Goal: Task Accomplishment & Management: Manage account settings

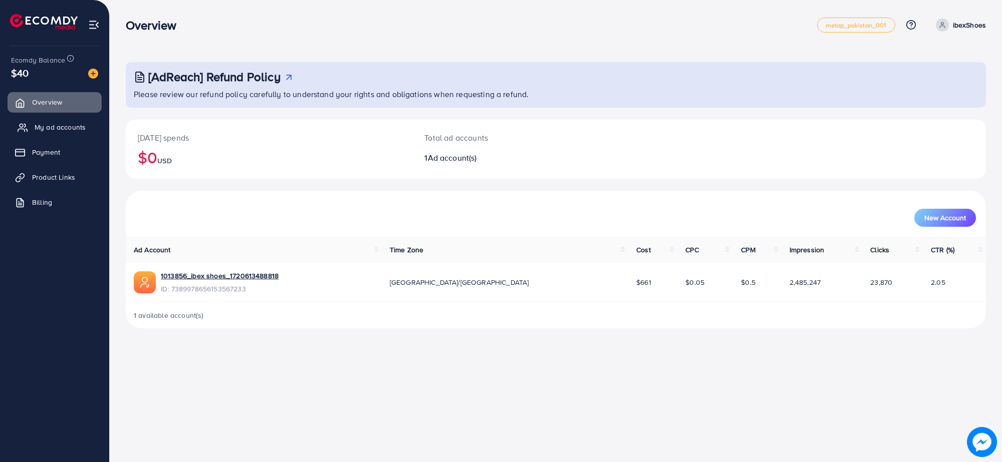
click at [76, 128] on span "My ad accounts" at bounding box center [60, 127] width 51 height 10
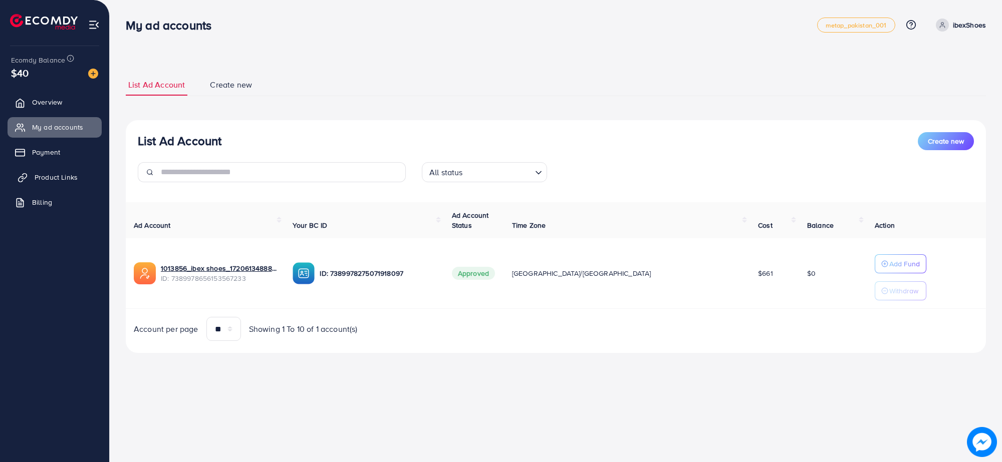
click at [55, 178] on span "Product Links" at bounding box center [56, 177] width 43 height 10
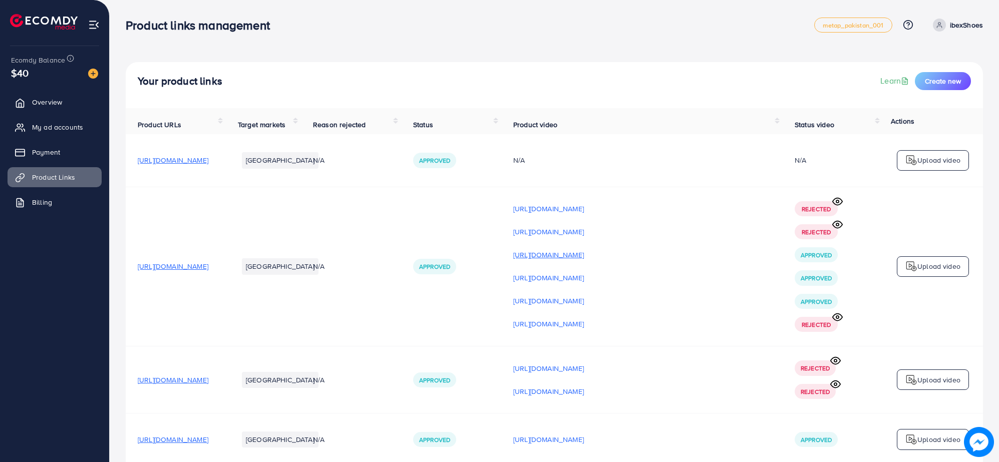
click at [584, 259] on p "[URL][DOMAIN_NAME]" at bounding box center [548, 255] width 71 height 12
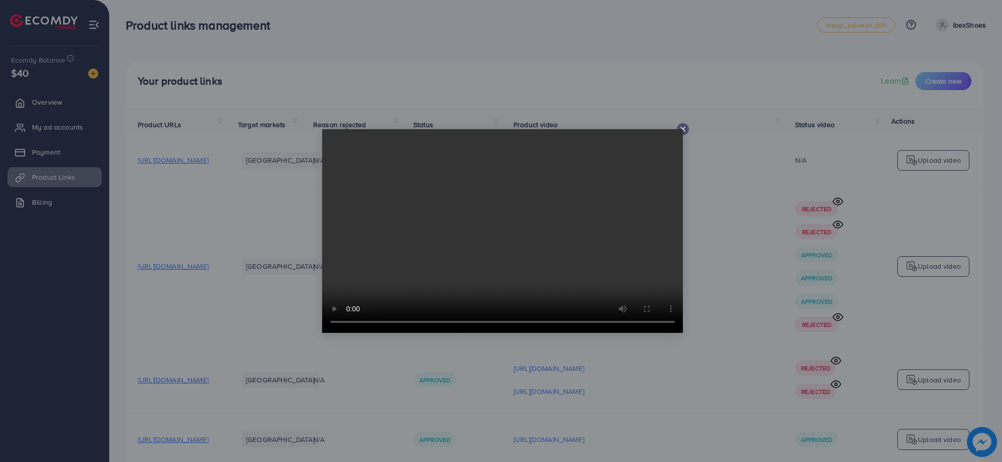
click at [684, 129] on icon at bounding box center [683, 129] width 8 height 8
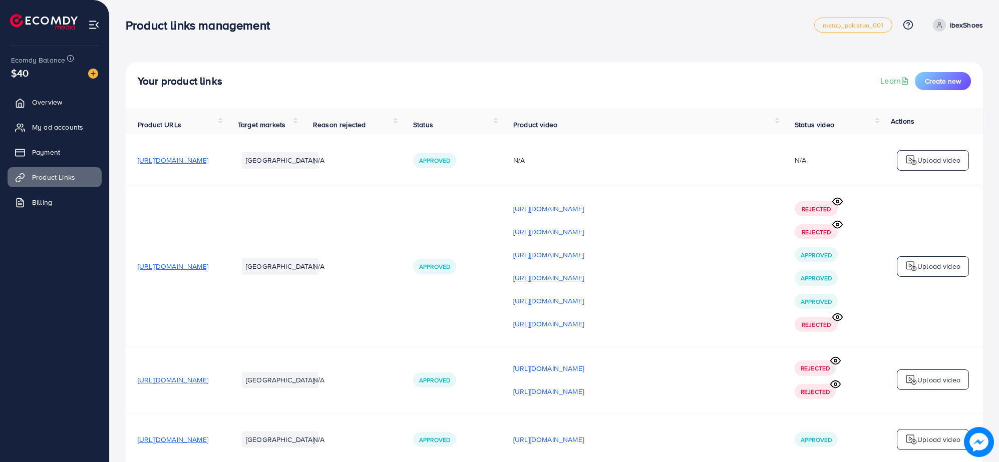
click at [584, 279] on p "[URL][DOMAIN_NAME]" at bounding box center [548, 278] width 71 height 12
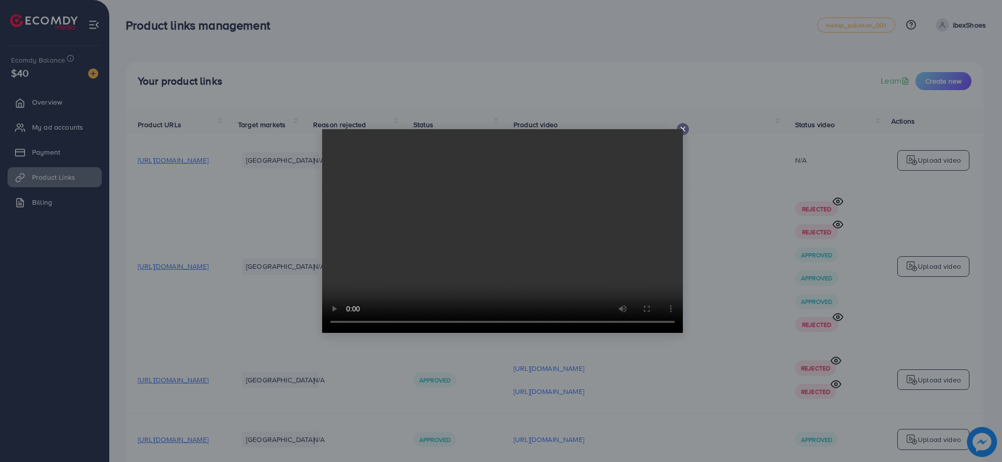
click at [682, 130] on icon at bounding box center [683, 129] width 8 height 8
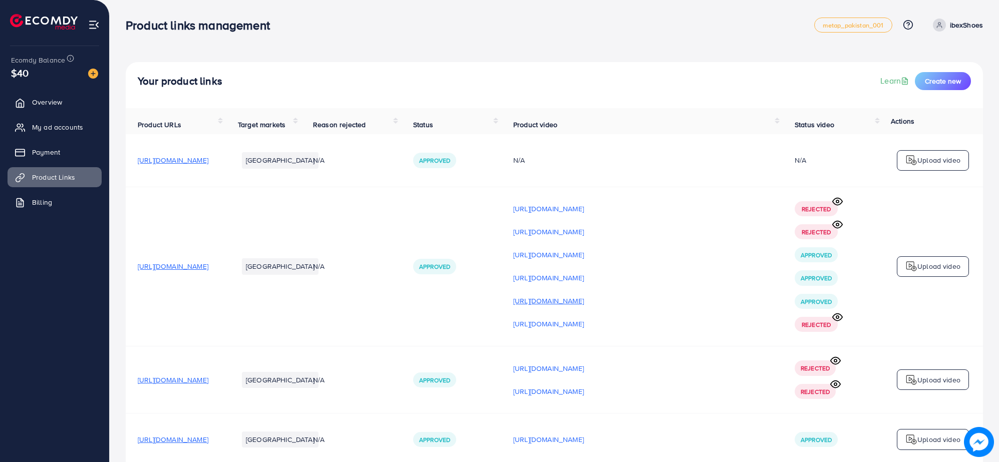
click at [584, 306] on p "[URL][DOMAIN_NAME]" at bounding box center [548, 301] width 71 height 12
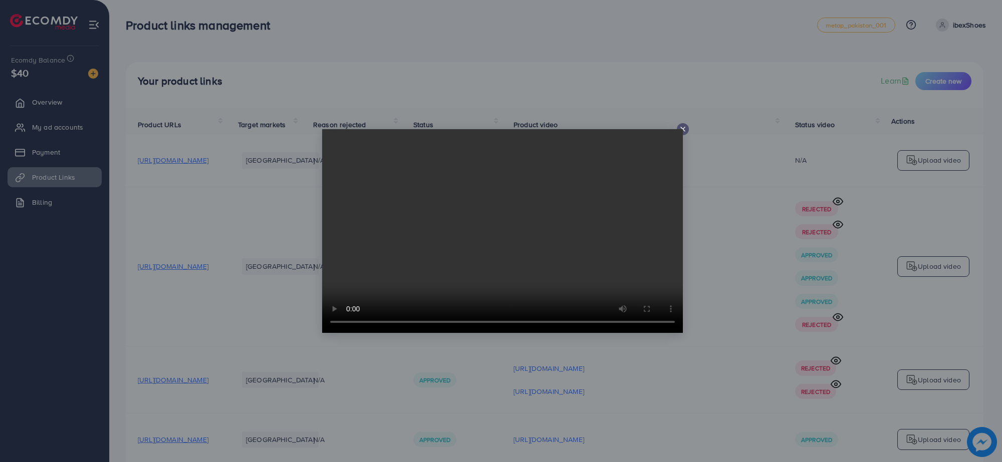
click at [685, 128] on icon at bounding box center [683, 129] width 8 height 8
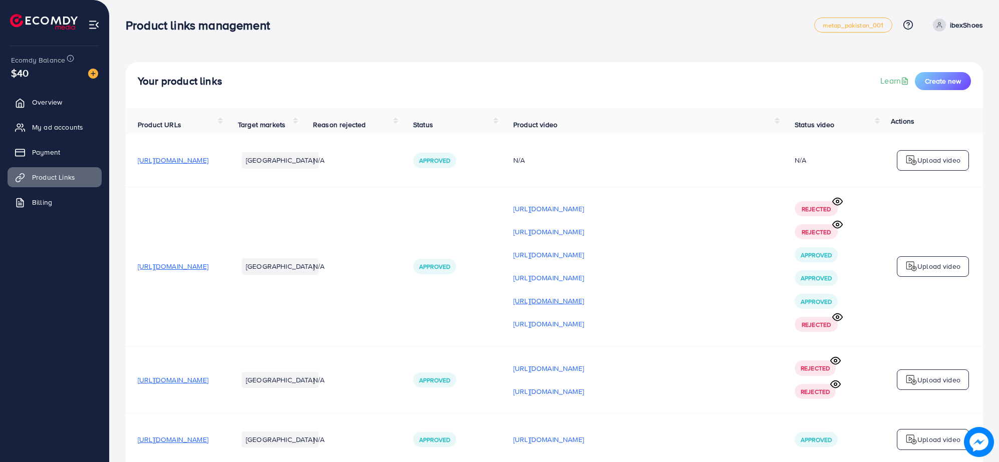
click at [584, 304] on p "[URL][DOMAIN_NAME]" at bounding box center [548, 301] width 71 height 12
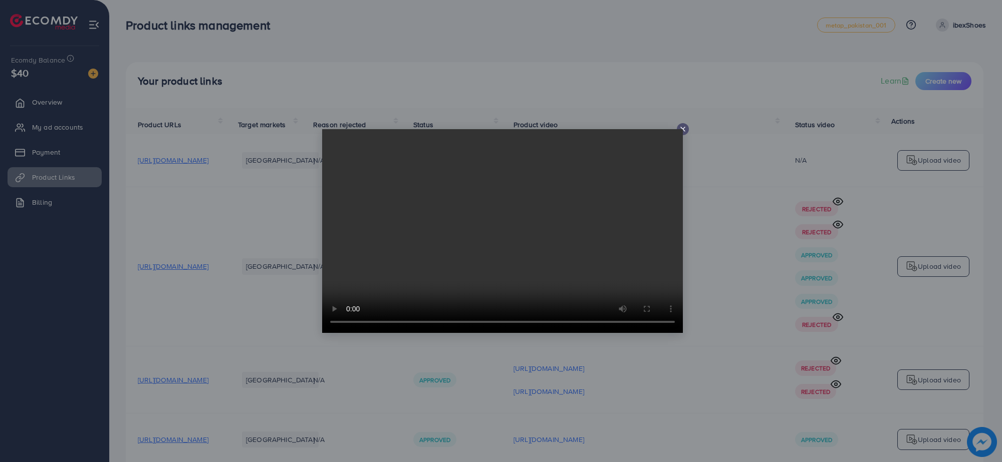
click at [682, 126] on icon at bounding box center [683, 129] width 8 height 8
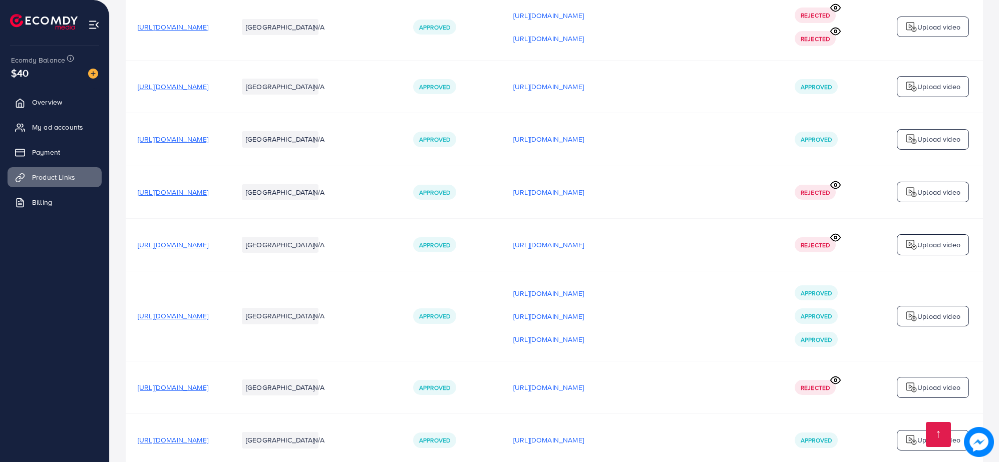
scroll to position [376, 0]
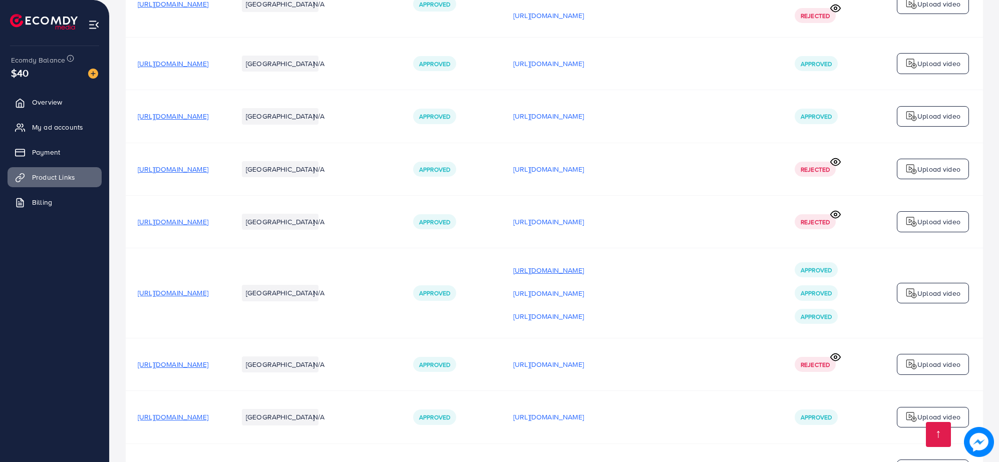
click at [584, 275] on p "[URL][DOMAIN_NAME]" at bounding box center [548, 270] width 71 height 12
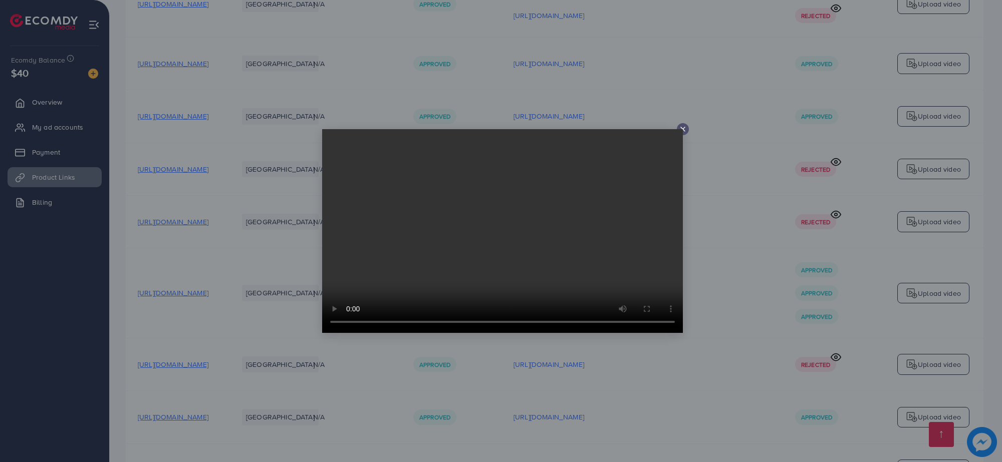
click at [685, 130] on icon at bounding box center [683, 129] width 8 height 8
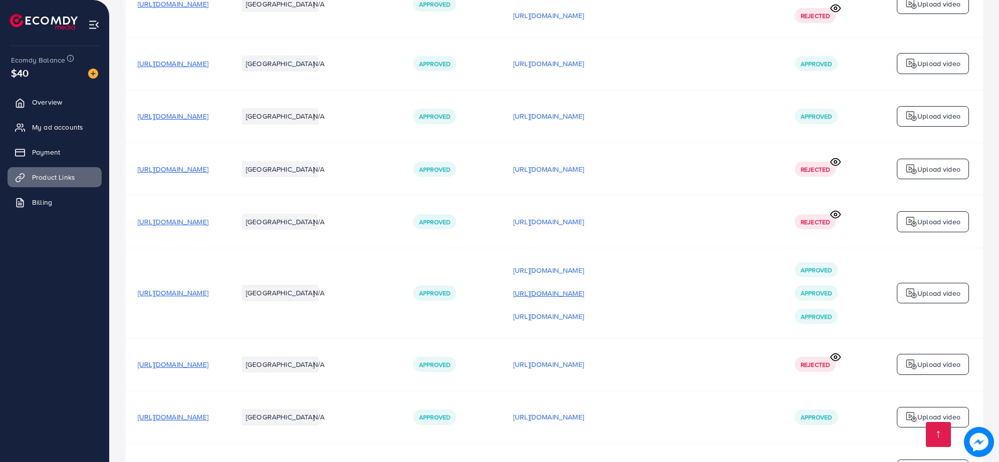
click at [584, 295] on p "[URL][DOMAIN_NAME]" at bounding box center [548, 293] width 71 height 12
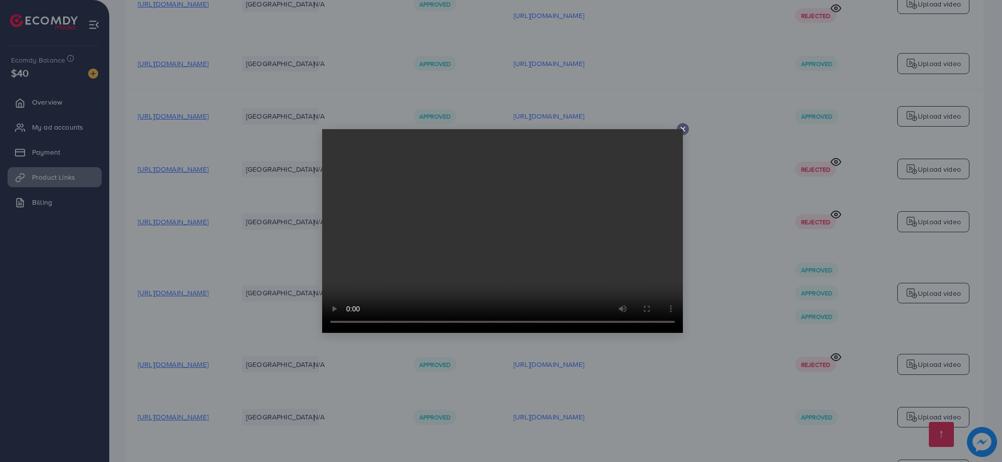
click at [683, 131] on icon at bounding box center [683, 129] width 8 height 8
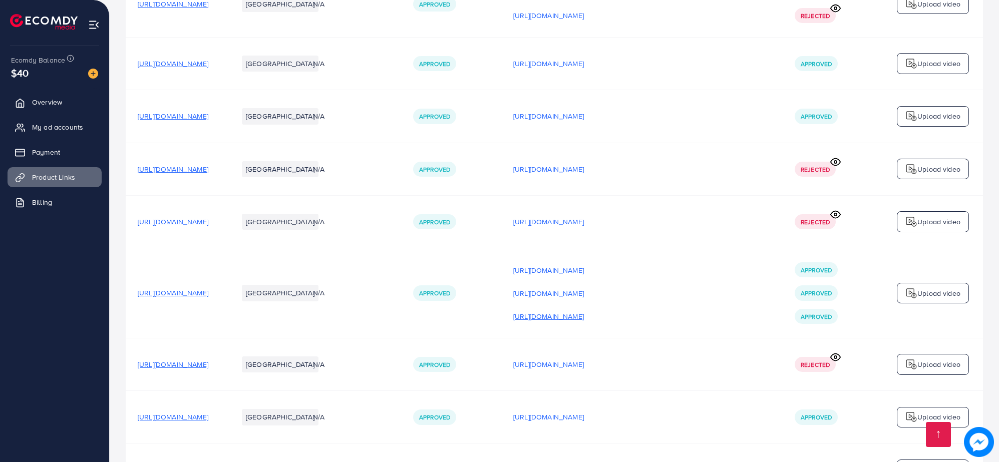
click at [584, 319] on p "[URL][DOMAIN_NAME]" at bounding box center [548, 316] width 71 height 12
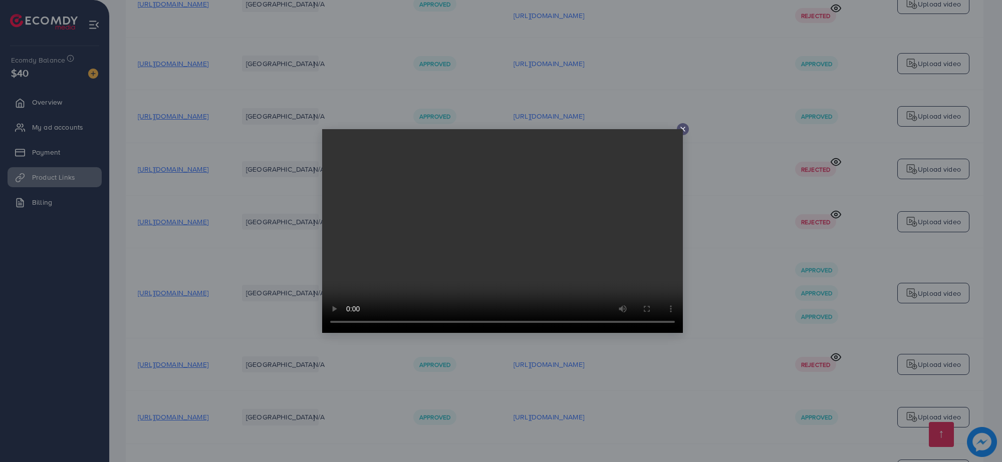
click at [682, 132] on video at bounding box center [502, 231] width 361 height 204
click at [682, 129] on line at bounding box center [683, 129] width 4 height 4
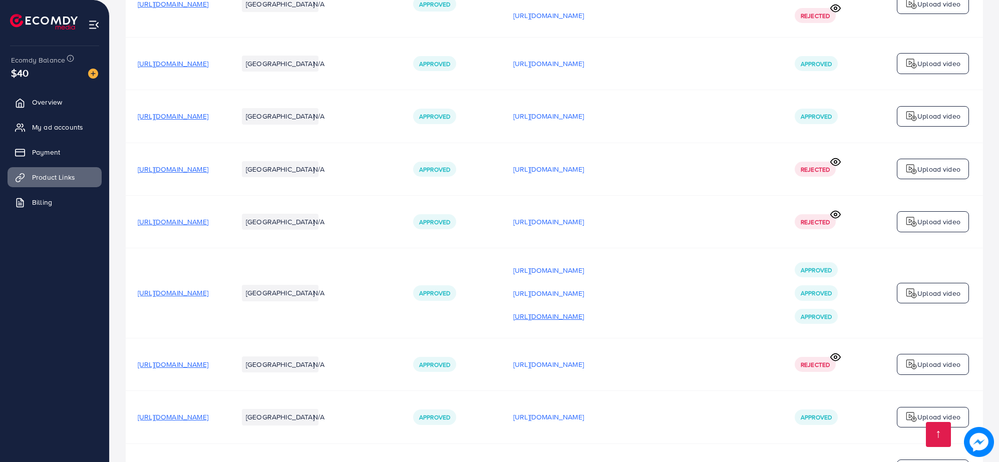
click at [584, 321] on p "[URL][DOMAIN_NAME]" at bounding box center [548, 316] width 71 height 12
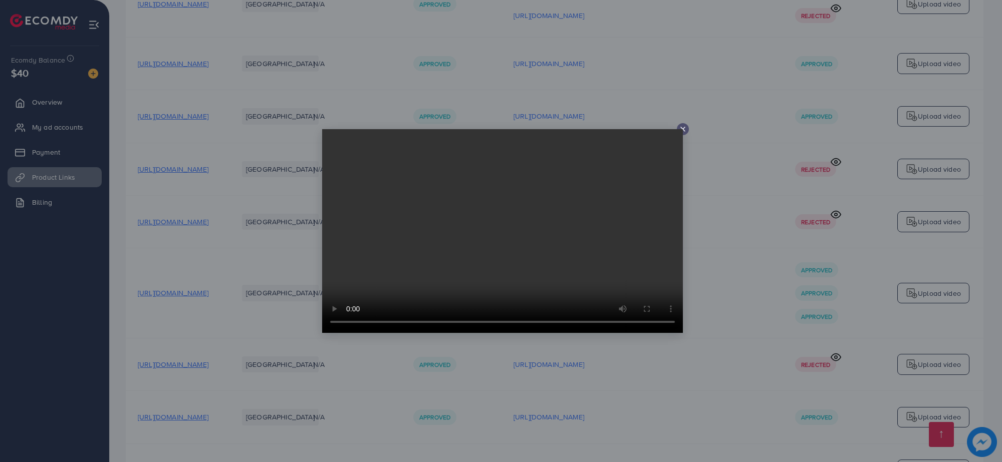
click at [684, 130] on icon at bounding box center [683, 129] width 8 height 8
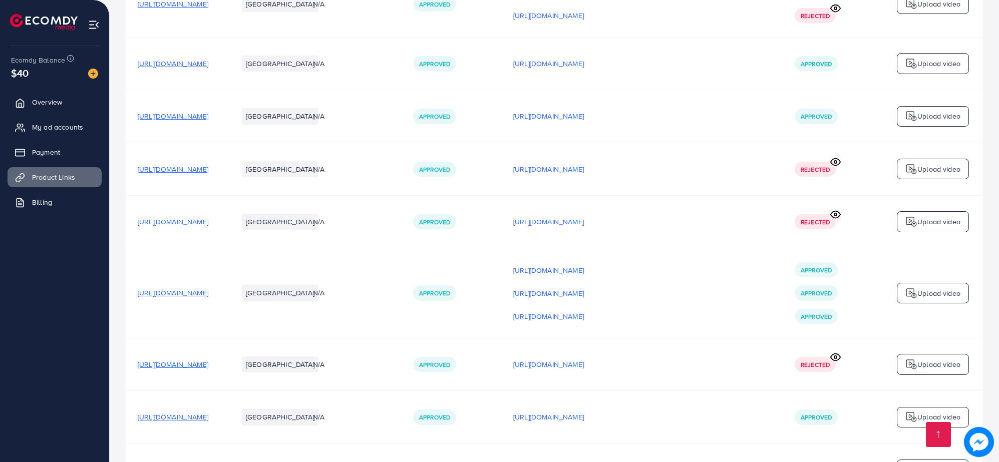
drag, startPoint x: 294, startPoint y: 298, endPoint x: 126, endPoint y: 291, distance: 168.4
click at [126, 291] on td "[URL][DOMAIN_NAME]" at bounding box center [176, 293] width 100 height 90
copy span "[URL][DOMAIN_NAME]"
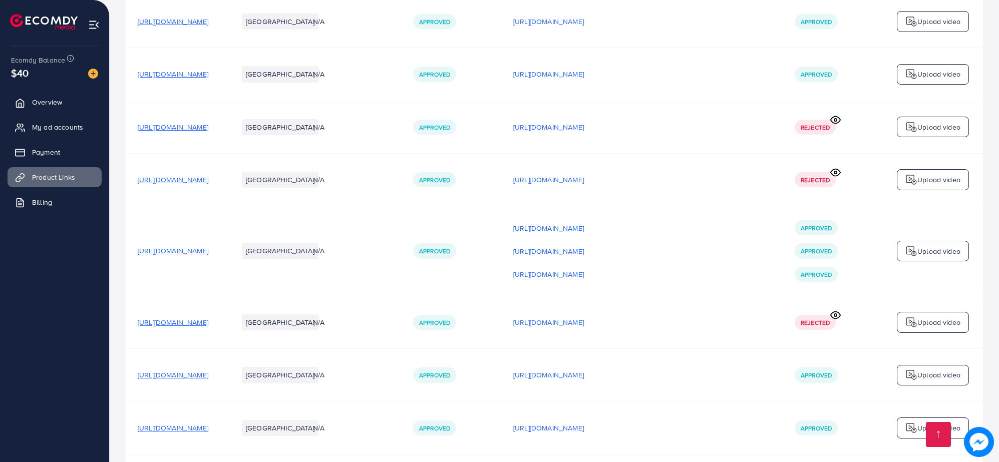
scroll to position [416, 0]
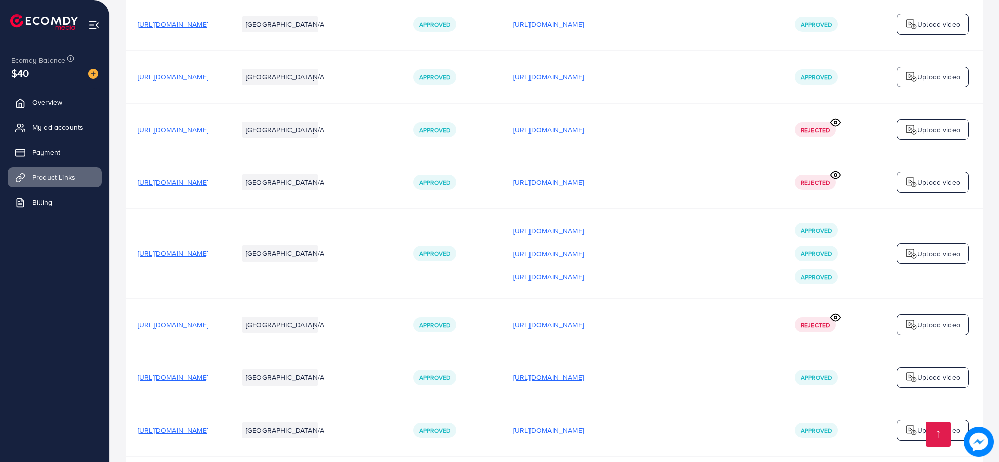
click at [584, 379] on p "[URL][DOMAIN_NAME]" at bounding box center [548, 378] width 71 height 12
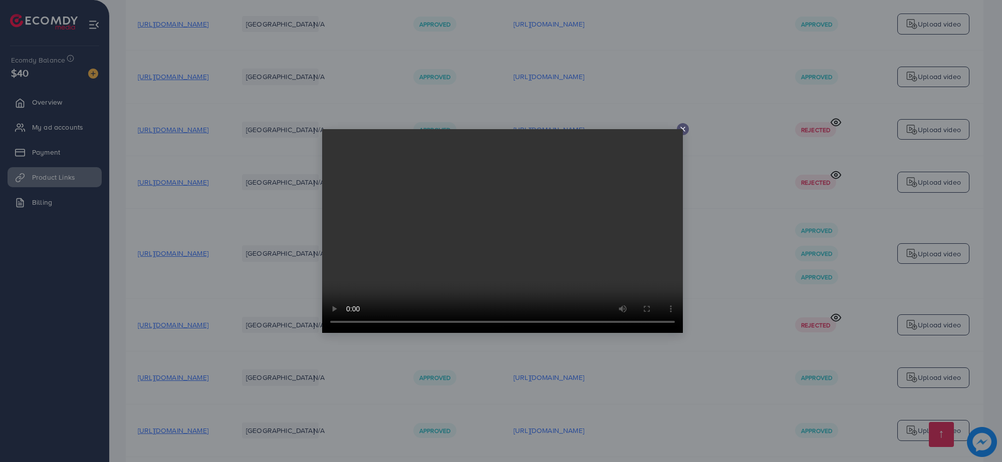
click at [685, 129] on icon at bounding box center [683, 129] width 8 height 8
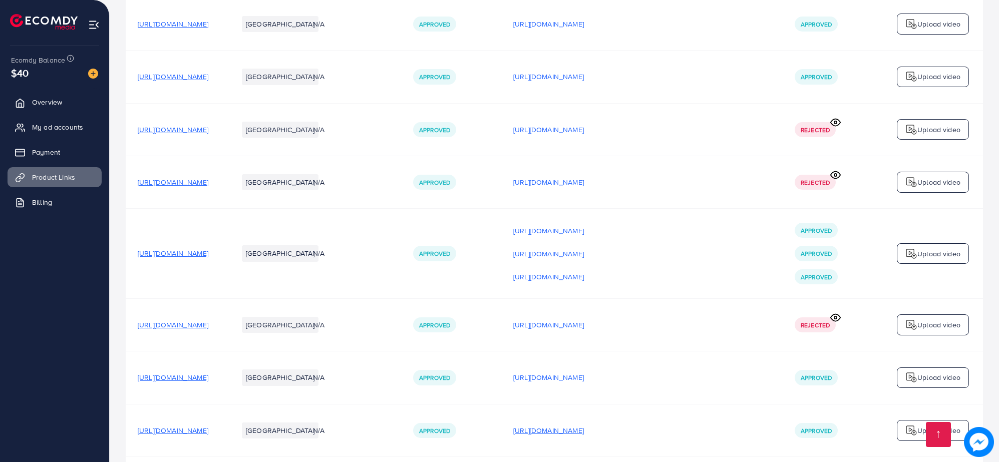
click at [584, 437] on p "[URL][DOMAIN_NAME]" at bounding box center [548, 431] width 71 height 12
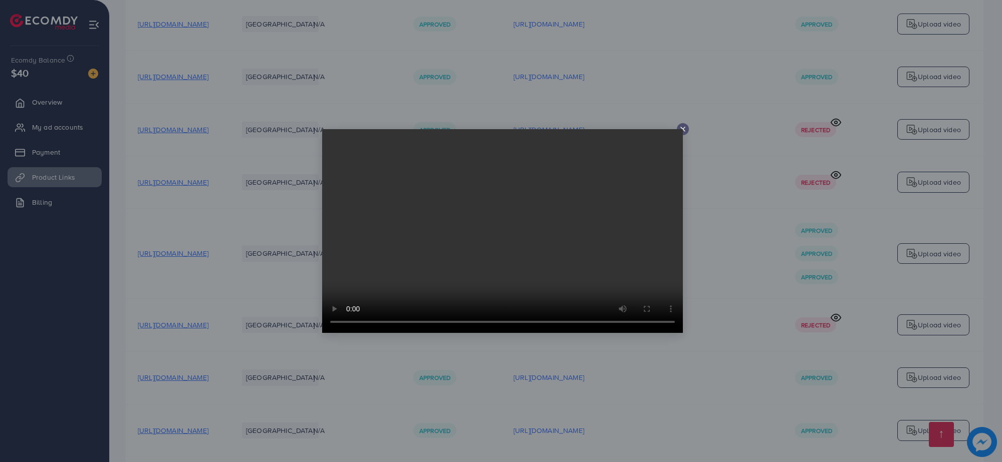
click at [682, 133] on icon at bounding box center [683, 129] width 8 height 8
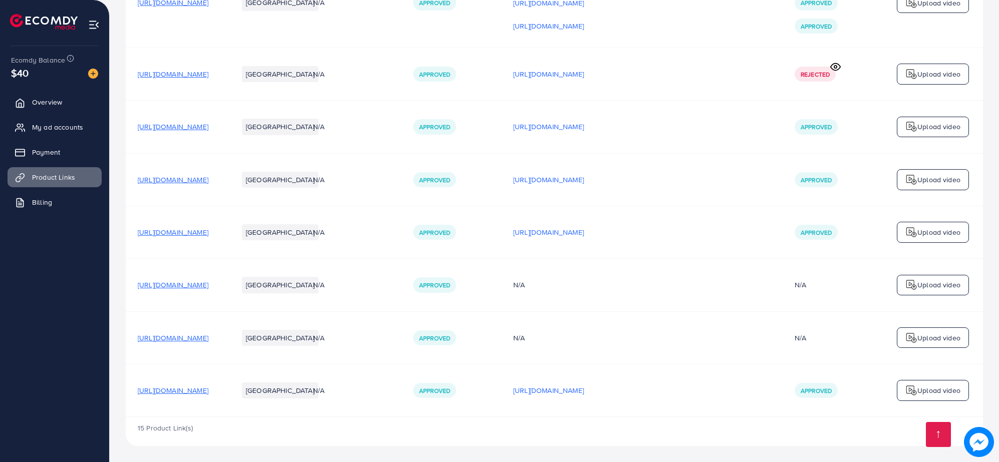
scroll to position [669, 0]
click at [584, 233] on p "[URL][DOMAIN_NAME]" at bounding box center [548, 232] width 71 height 12
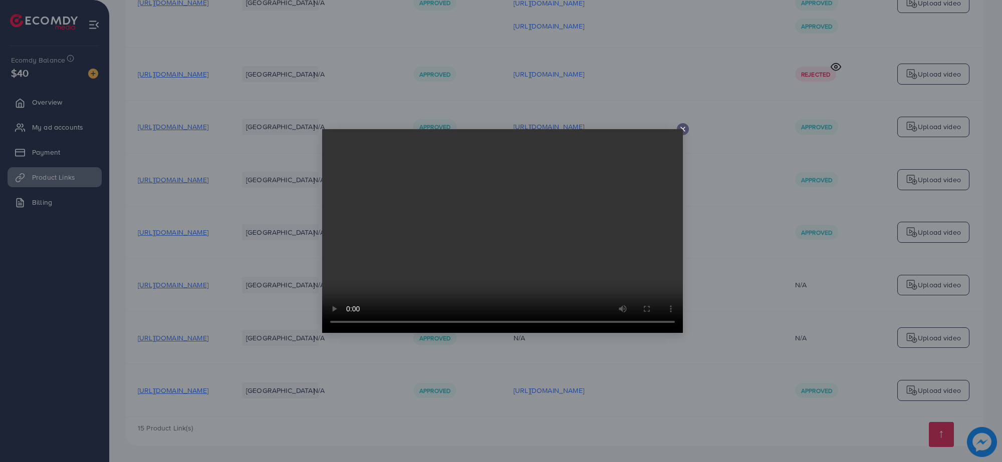
click at [679, 132] on video at bounding box center [502, 231] width 361 height 204
click at [682, 128] on icon at bounding box center [683, 129] width 8 height 8
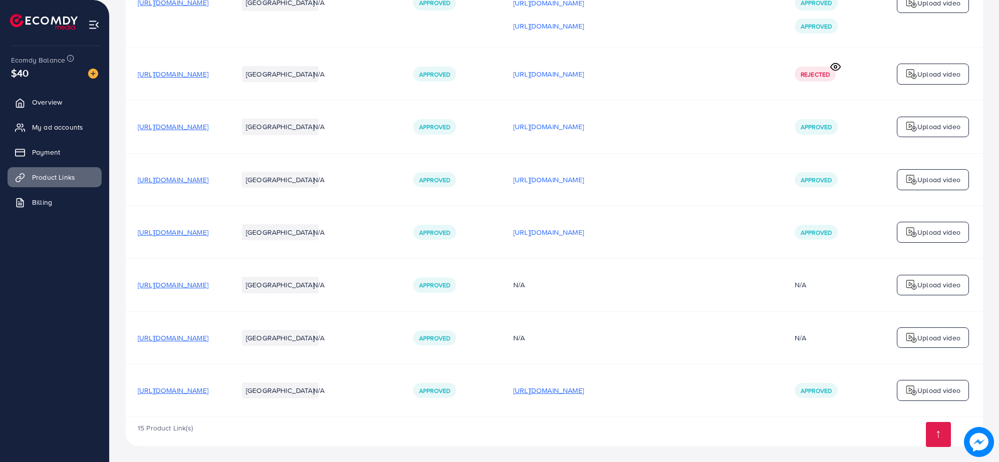
click at [584, 392] on p "[URL][DOMAIN_NAME]" at bounding box center [548, 391] width 71 height 12
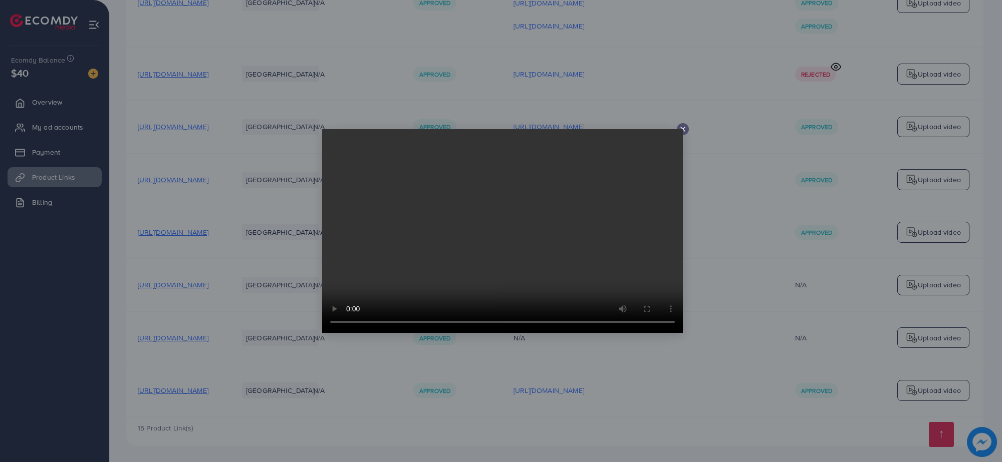
click at [682, 132] on icon at bounding box center [683, 129] width 8 height 8
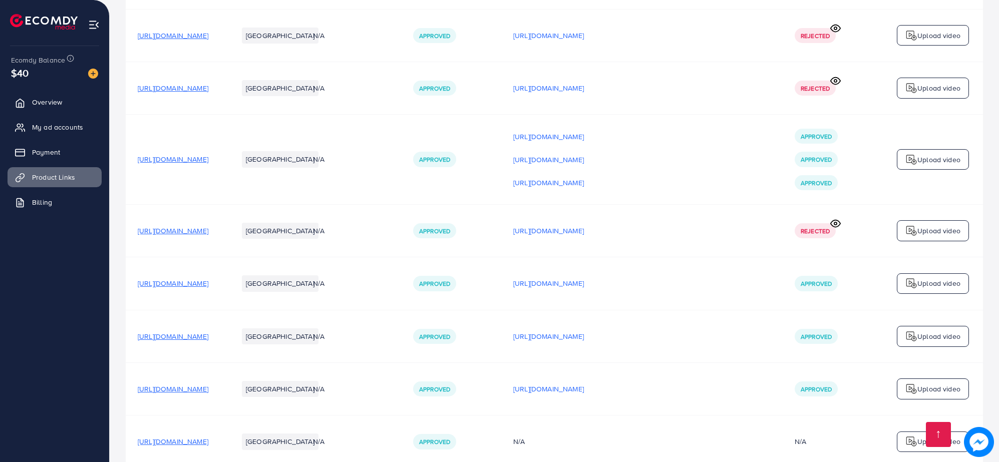
scroll to position [492, 0]
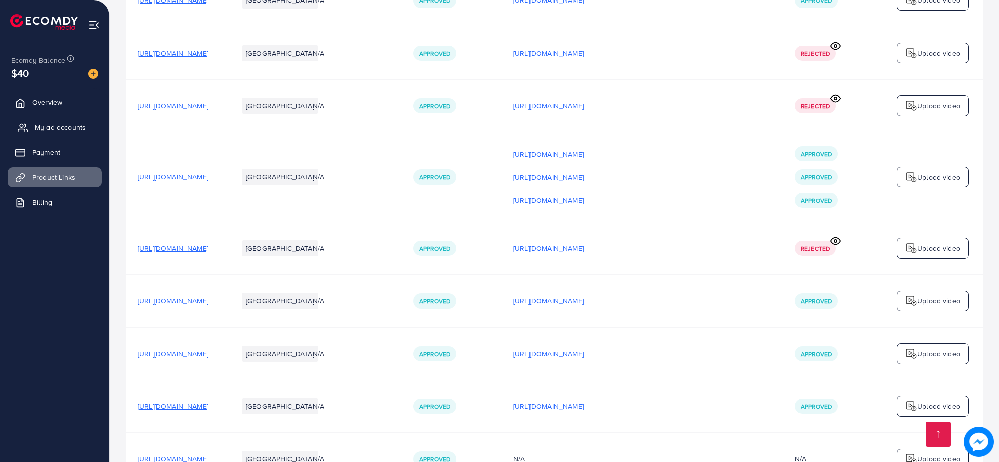
click at [56, 129] on span "My ad accounts" at bounding box center [60, 127] width 51 height 10
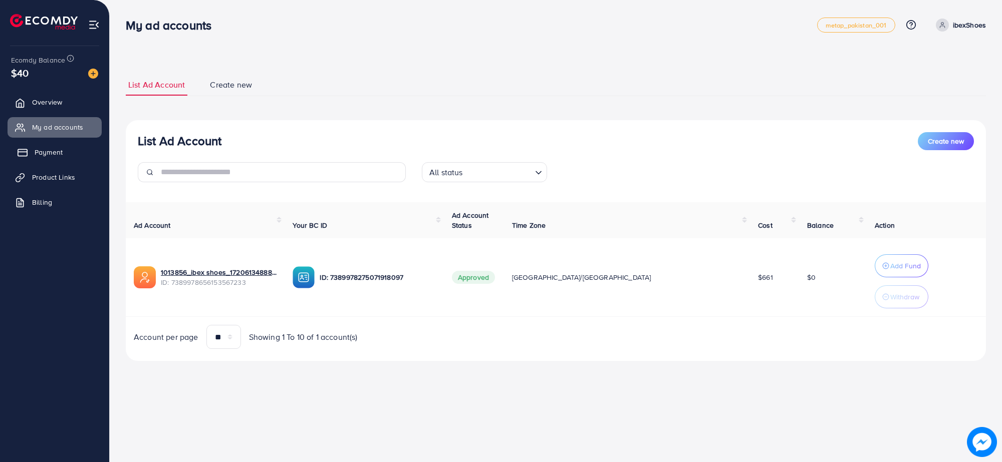
click at [49, 154] on span "Payment" at bounding box center [49, 152] width 28 height 10
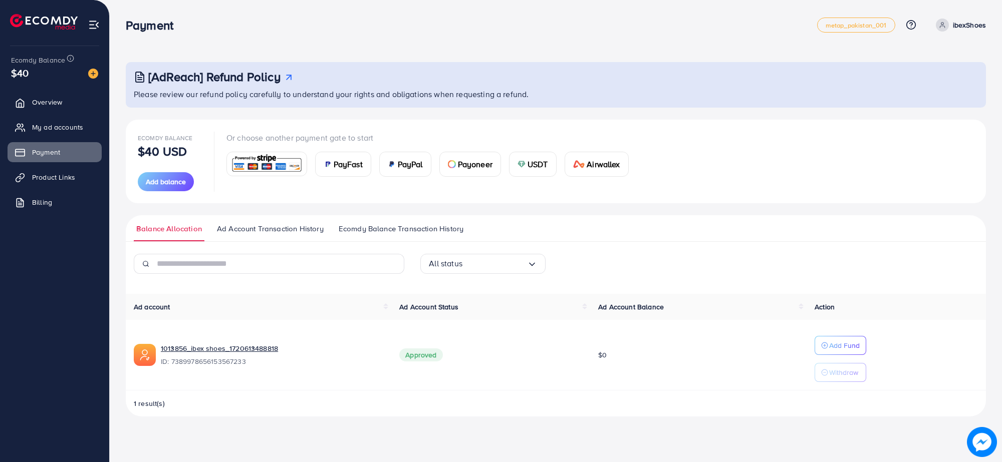
click at [606, 358] on span "$0" at bounding box center [602, 355] width 9 height 10
click at [606, 354] on span "$0" at bounding box center [602, 355] width 9 height 10
click at [61, 130] on span "My ad accounts" at bounding box center [60, 127] width 51 height 10
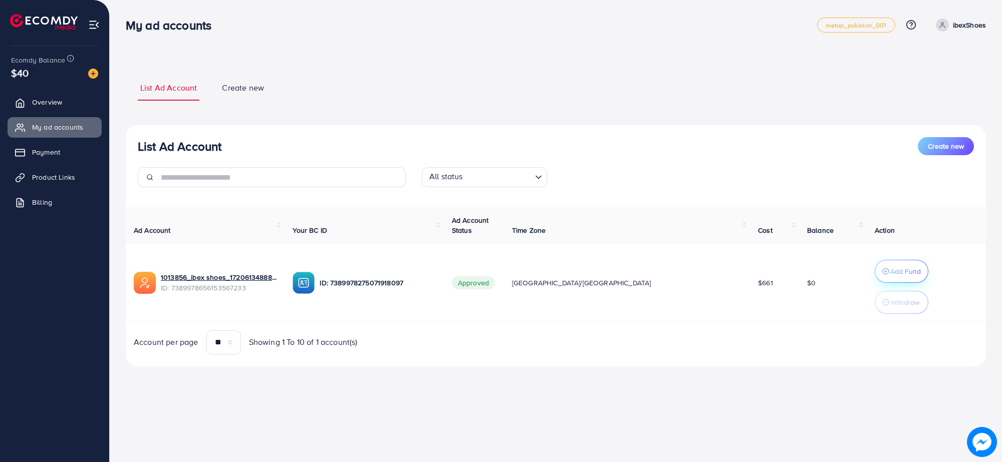
click at [890, 271] on p "Add Fund" at bounding box center [905, 271] width 31 height 12
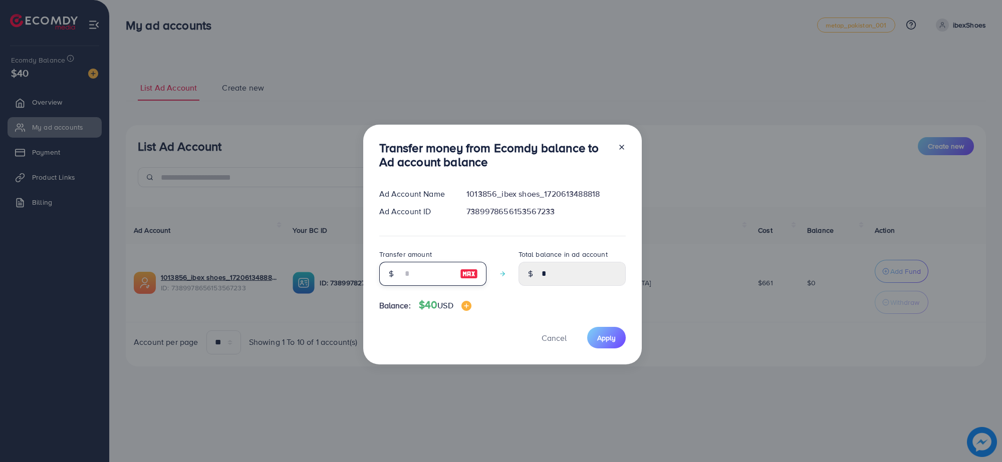
click at [422, 275] on input "number" at bounding box center [427, 274] width 50 height 24
type input "*"
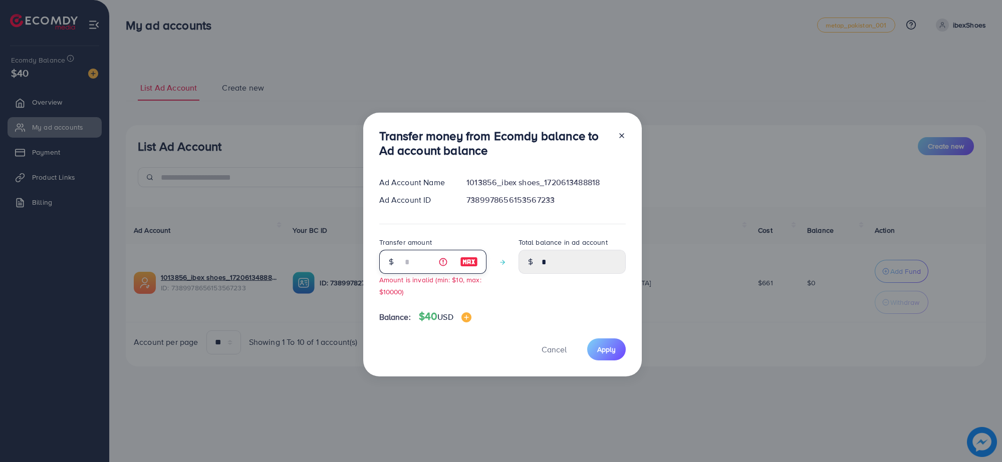
type input "****"
type input "**"
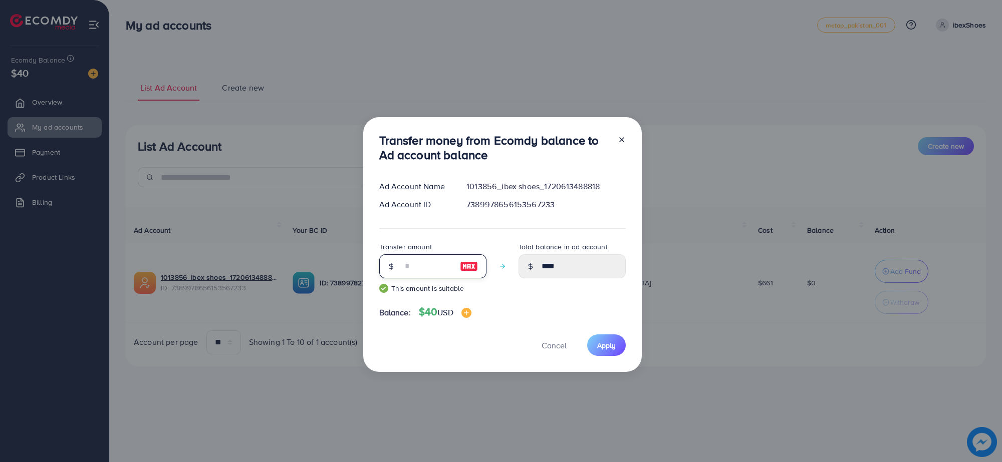
type input "*****"
type input "**"
click at [607, 346] on span "Apply" at bounding box center [606, 346] width 19 height 10
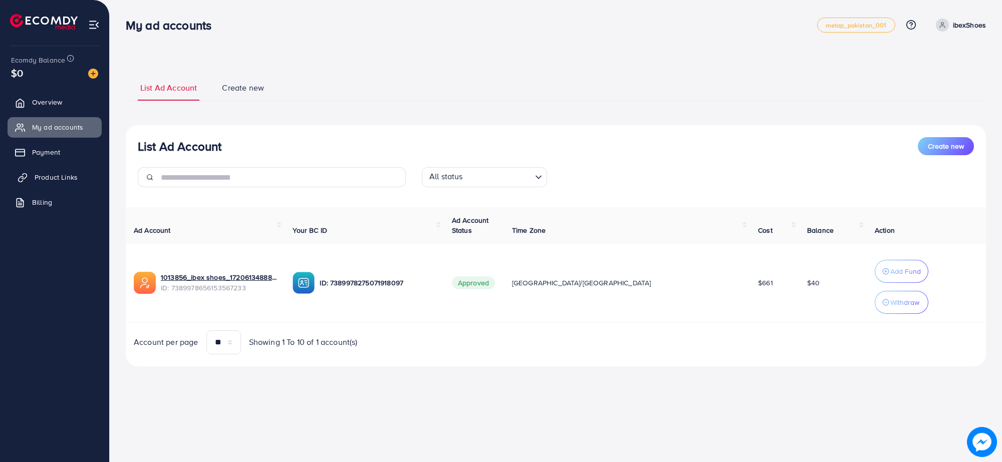
click at [58, 177] on span "Product Links" at bounding box center [56, 177] width 43 height 10
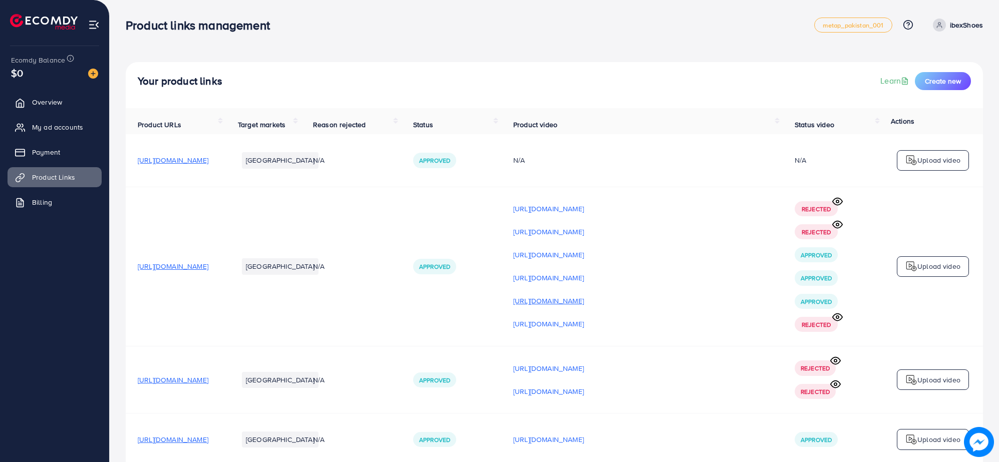
click at [584, 306] on p "[URL][DOMAIN_NAME]" at bounding box center [548, 301] width 71 height 12
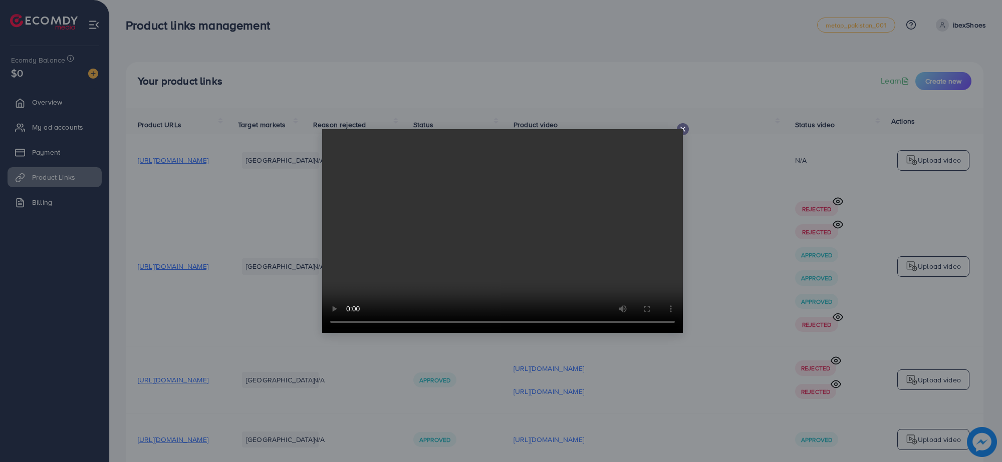
click at [684, 132] on icon at bounding box center [683, 129] width 8 height 8
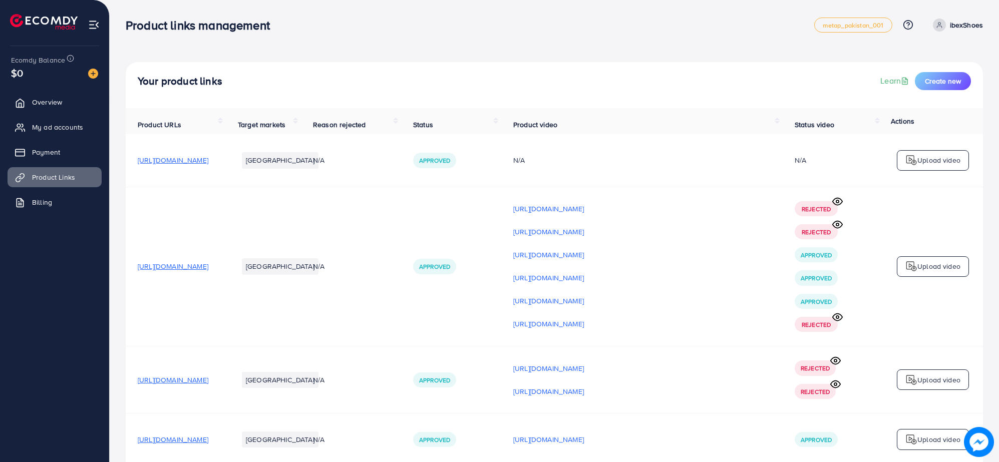
drag, startPoint x: 998, startPoint y: 177, endPoint x: 1001, endPoint y: 224, distance: 47.1
click at [999, 224] on html "Product links management metap_pakistan_001 Help Center Contact Support Plans a…" at bounding box center [499, 231] width 999 height 462
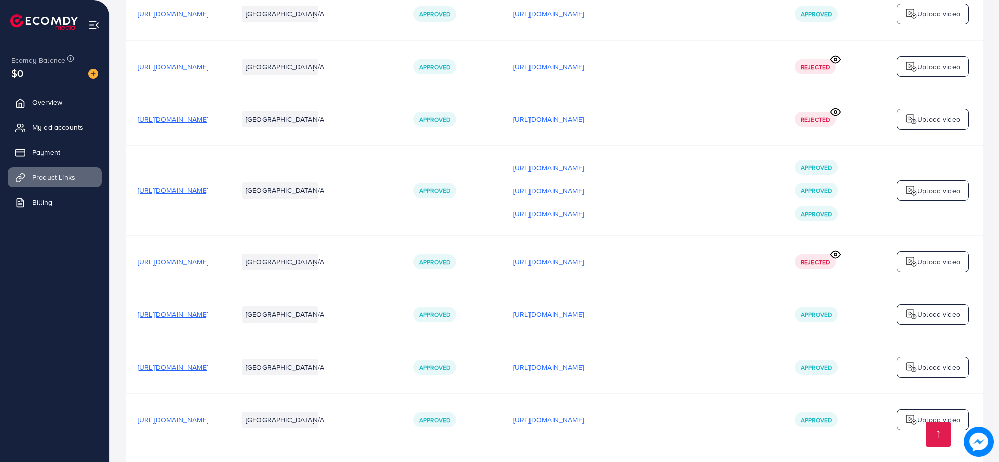
scroll to position [484, 0]
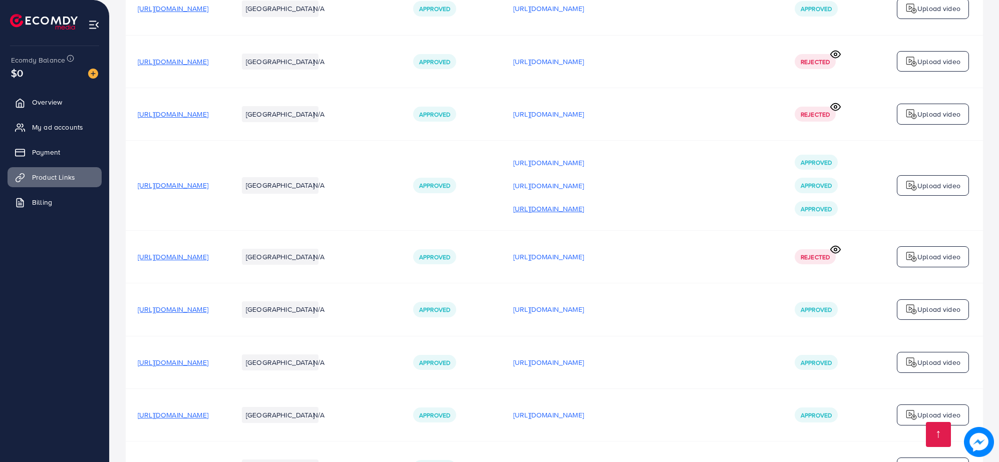
click at [584, 213] on p "[URL][DOMAIN_NAME]" at bounding box center [548, 209] width 71 height 12
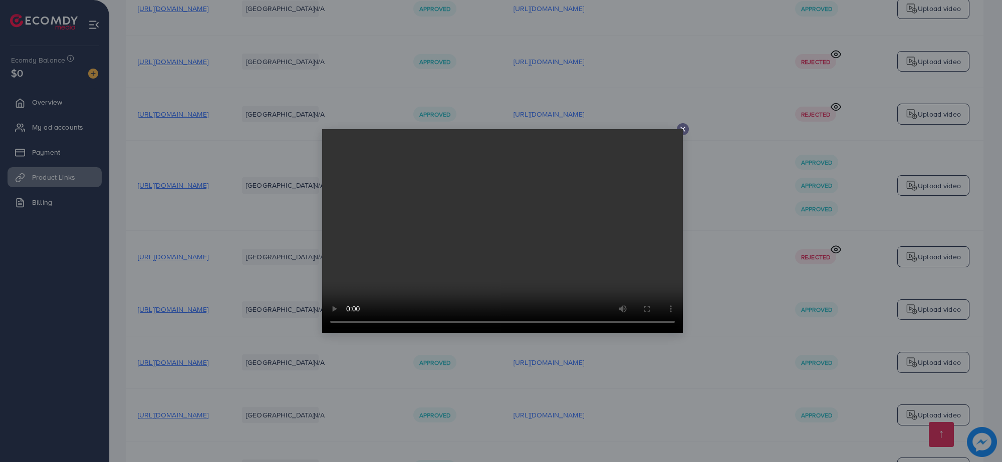
click at [679, 130] on video at bounding box center [502, 231] width 361 height 204
click at [684, 133] on icon at bounding box center [683, 129] width 8 height 8
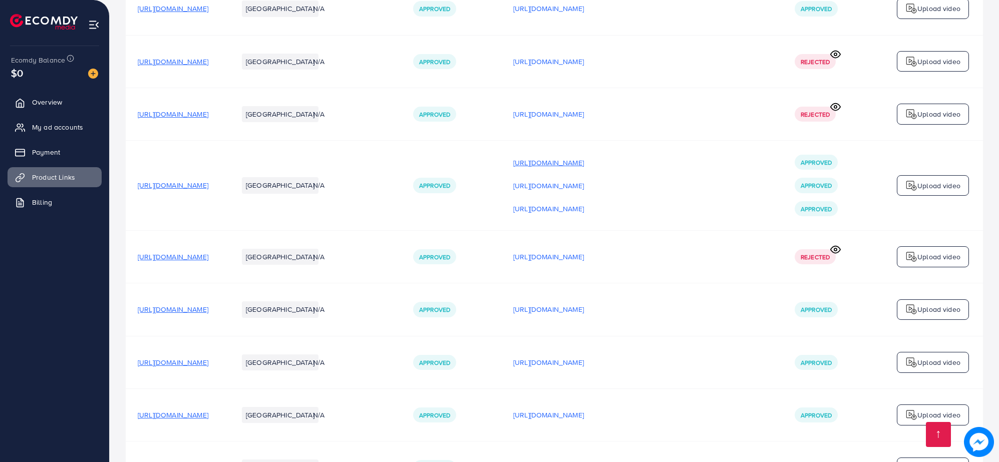
click at [584, 161] on p "[URL][DOMAIN_NAME]" at bounding box center [548, 163] width 71 height 12
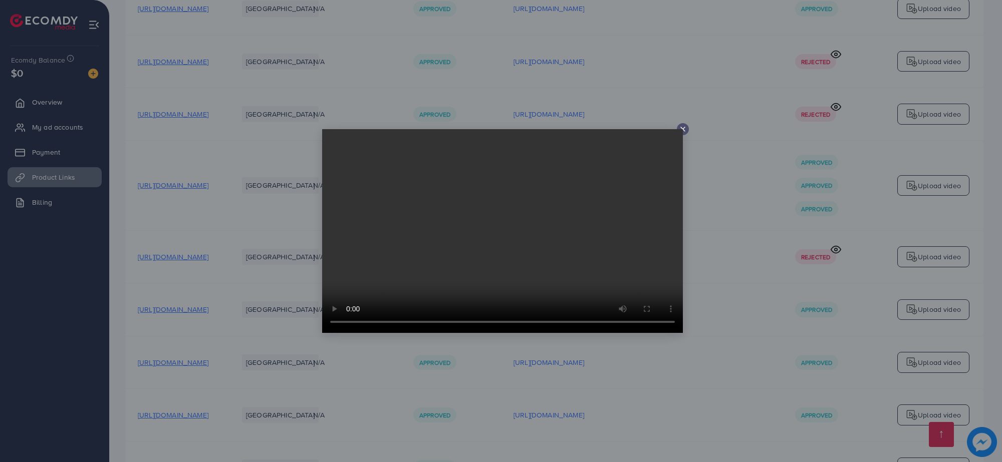
click at [680, 129] on video at bounding box center [502, 231] width 361 height 204
click at [682, 128] on line at bounding box center [683, 129] width 4 height 4
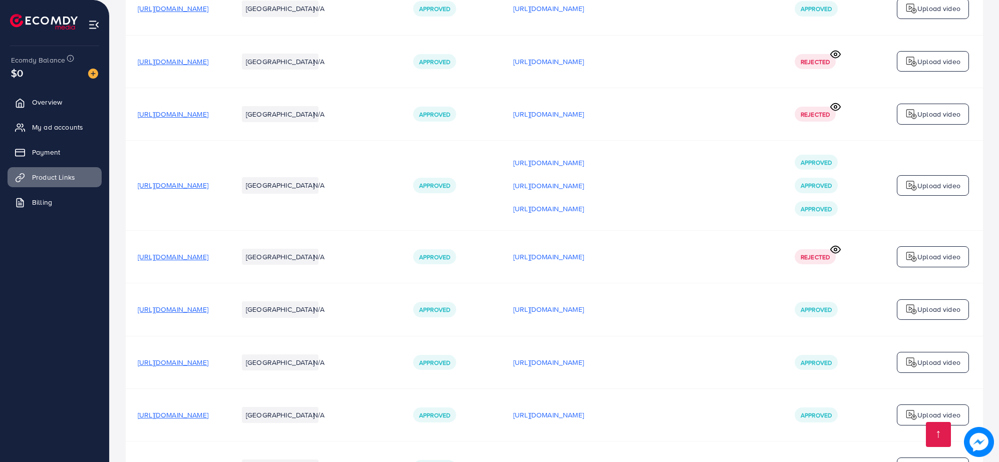
click at [208, 190] on span "[URL][DOMAIN_NAME]" at bounding box center [173, 185] width 71 height 10
